Goal: Task Accomplishment & Management: Use online tool/utility

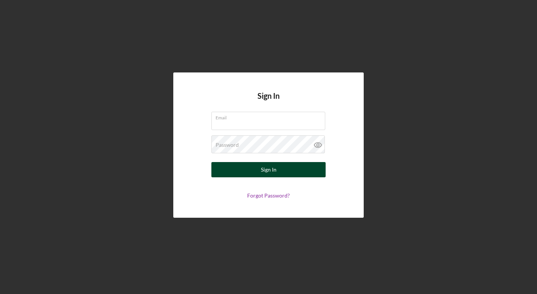
type input "[EMAIL_ADDRESS][DOMAIN_NAME]"
click at [262, 170] on div "Sign In" at bounding box center [269, 169] width 16 height 15
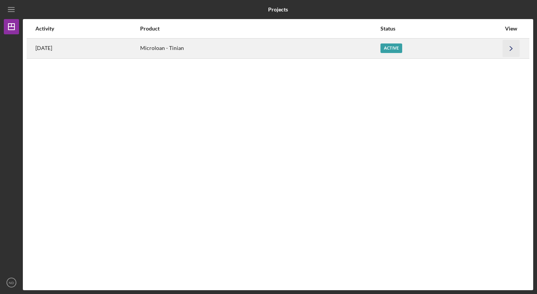
click at [510, 48] on icon "Icon/Navigate" at bounding box center [511, 48] width 17 height 17
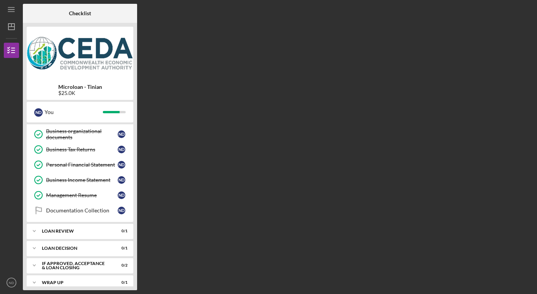
scroll to position [111, 0]
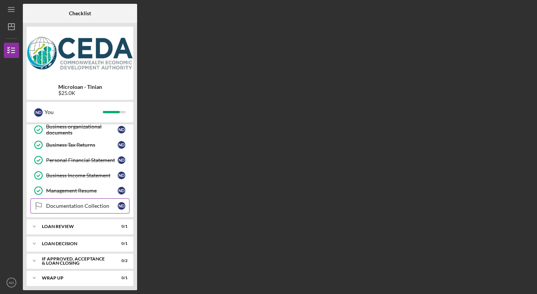
click at [68, 203] on div "Documentation Collection" at bounding box center [82, 206] width 72 height 6
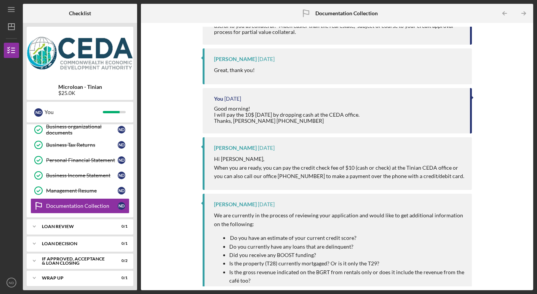
scroll to position [246, 0]
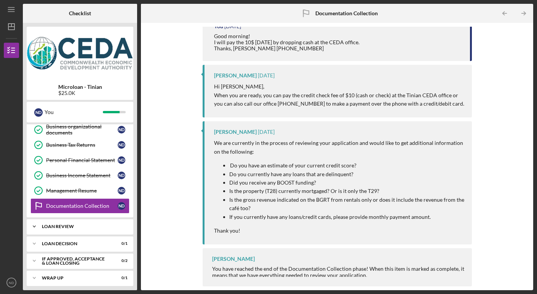
click at [52, 220] on div "Icon/Expander Loan Review 0 / 1" at bounding box center [80, 226] width 107 height 15
click at [61, 241] on div "Loan Review" at bounding box center [82, 242] width 72 height 6
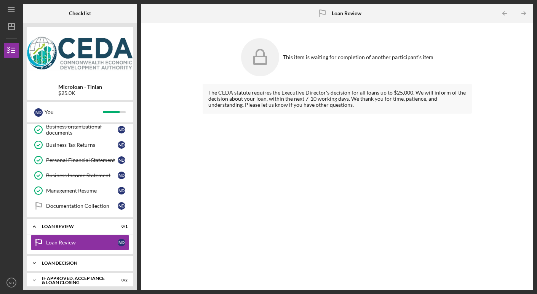
click at [59, 261] on div "Loan decision" at bounding box center [83, 263] width 82 height 5
click at [56, 276] on div "Loan Decision" at bounding box center [82, 279] width 72 height 6
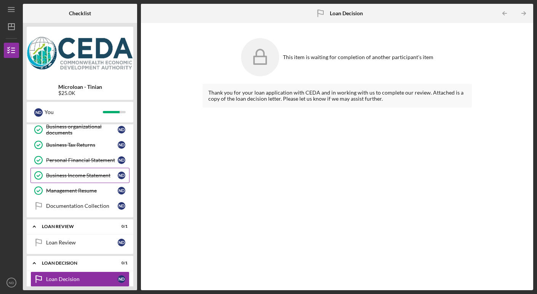
scroll to position [149, 0]
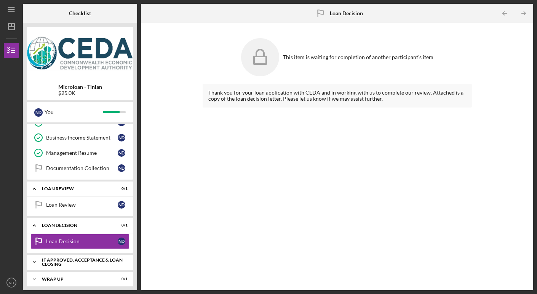
click at [70, 257] on div "If approved, acceptance & loan closing" at bounding box center [83, 261] width 82 height 9
click at [69, 273] on div "Copies of signed loan documents for client" at bounding box center [82, 278] width 72 height 12
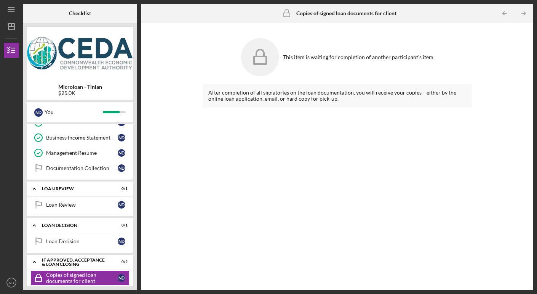
click at [265, 69] on icon at bounding box center [260, 57] width 38 height 38
click at [269, 55] on icon at bounding box center [260, 57] width 38 height 38
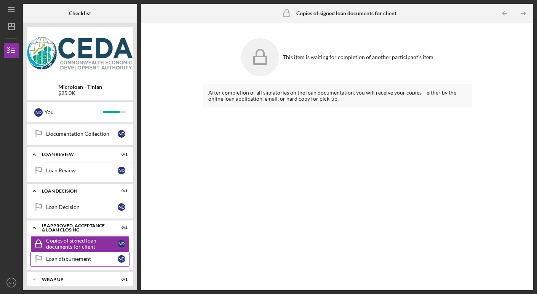
click at [63, 256] on div "Loan disbursement" at bounding box center [82, 259] width 72 height 6
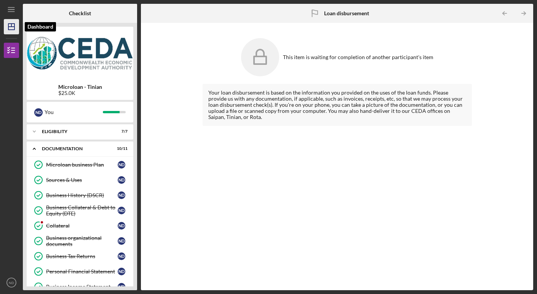
click at [13, 27] on line "button" at bounding box center [11, 27] width 6 height 0
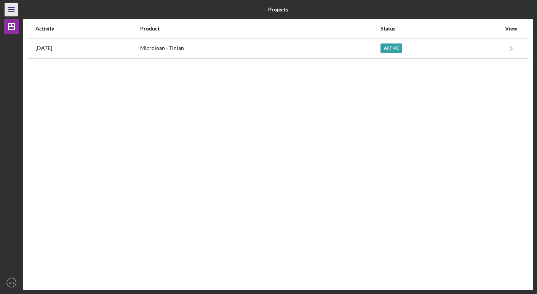
click at [9, 12] on icon "Icon/Menu" at bounding box center [11, 9] width 17 height 17
